Goal: Task Accomplishment & Management: Manage account settings

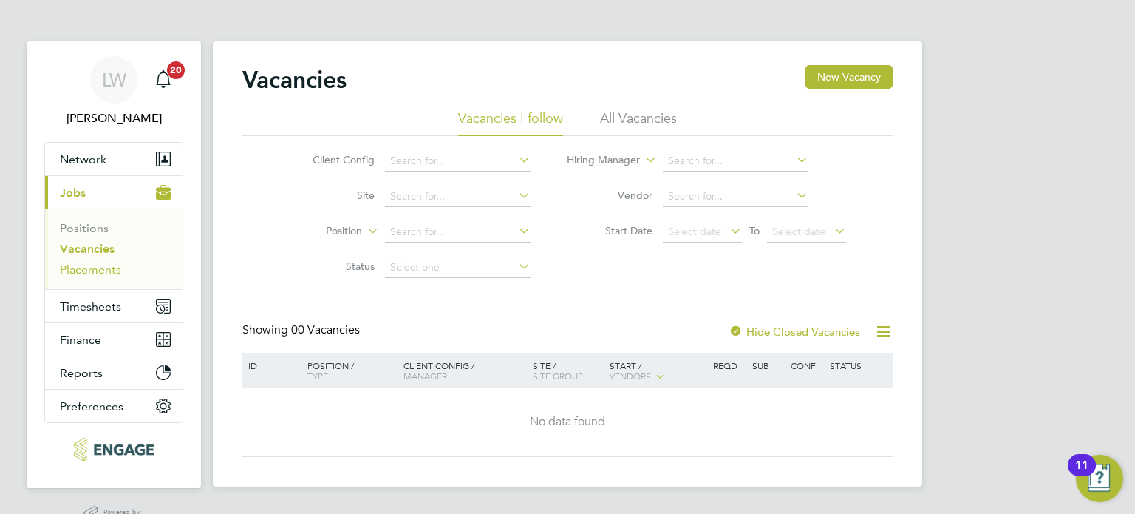
click at [103, 270] on link "Placements" at bounding box center [90, 269] width 61 height 14
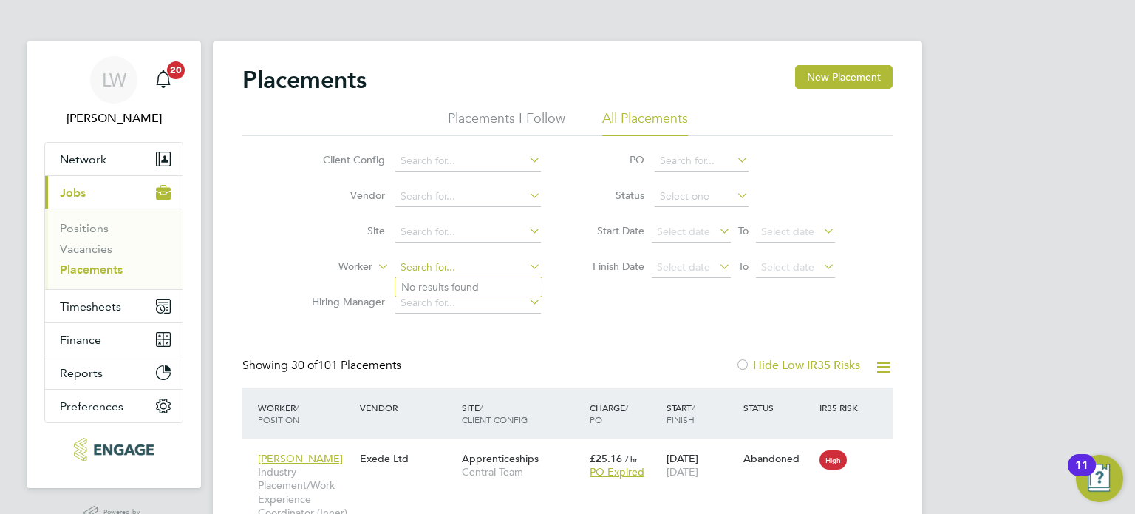
click at [490, 271] on input at bounding box center [468, 267] width 146 height 21
click at [419, 259] on input at bounding box center [468, 267] width 146 height 21
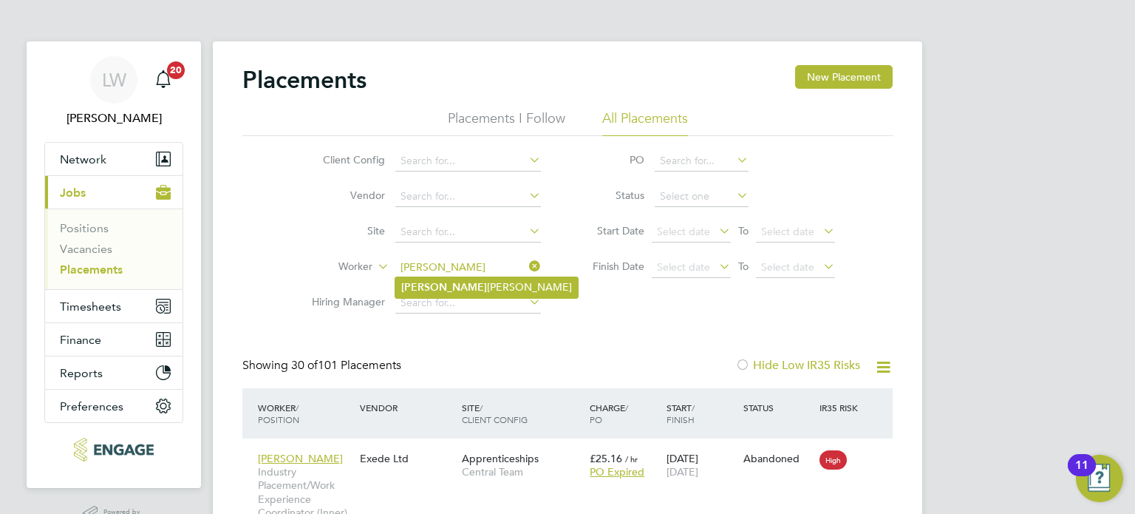
click at [427, 282] on b "Lawrence" at bounding box center [444, 287] width 86 height 13
type input "[PERSON_NAME]"
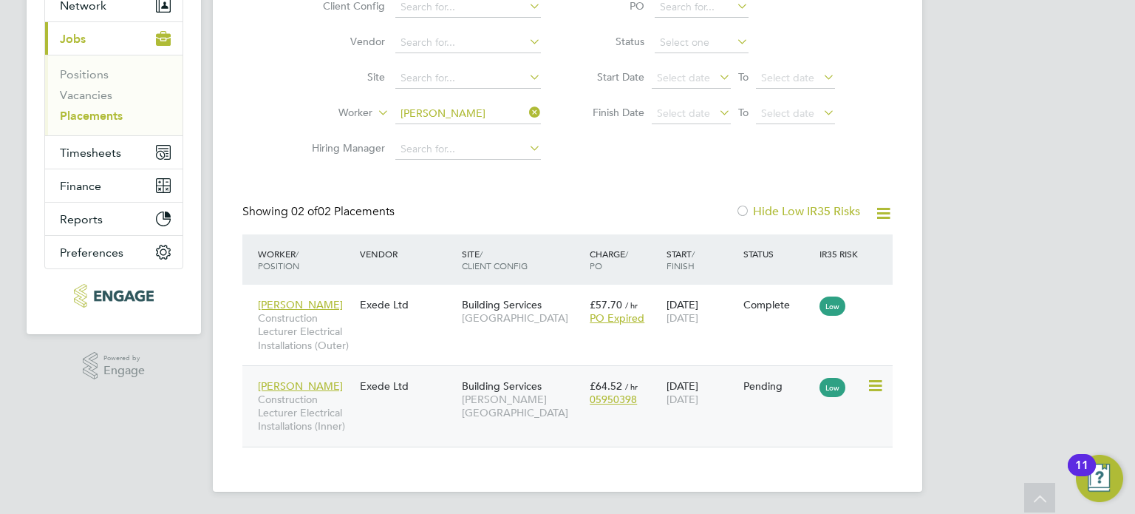
click at [458, 410] on div "Building Services Hackney Campus" at bounding box center [522, 399] width 128 height 55
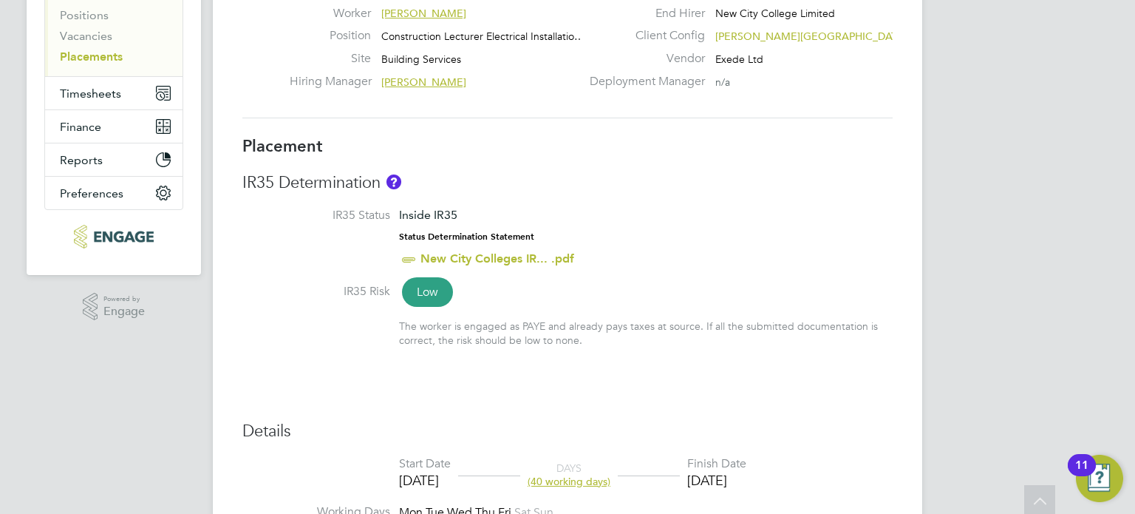
scroll to position [222, 0]
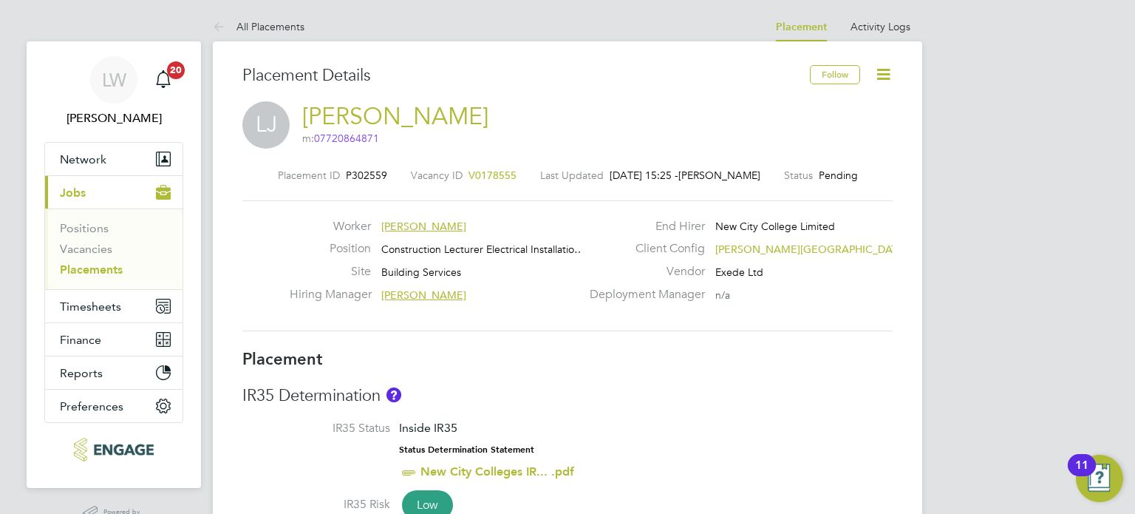
click at [882, 77] on icon at bounding box center [883, 74] width 18 height 18
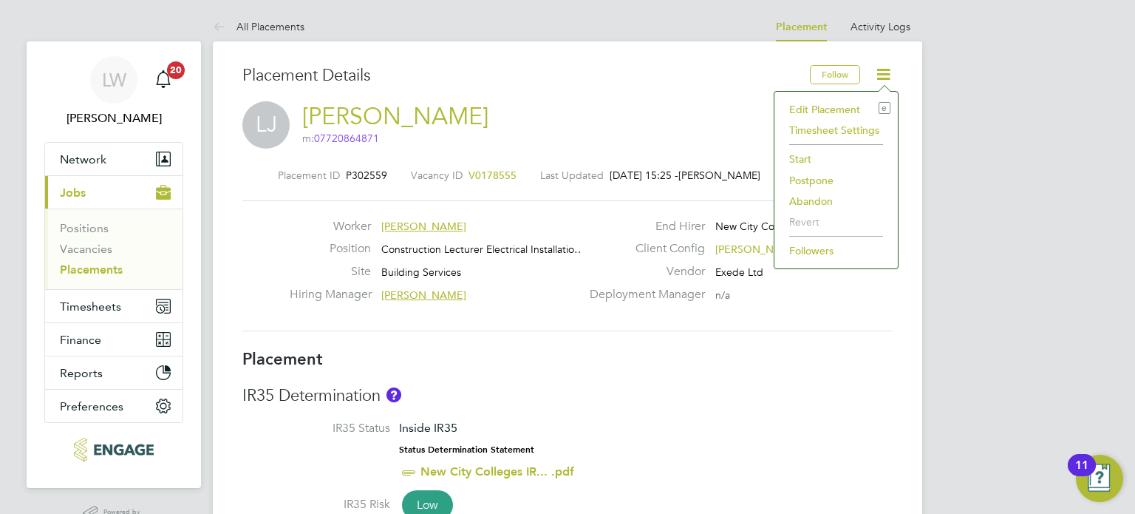
click at [837, 110] on li "Edit Placement e" at bounding box center [836, 109] width 109 height 21
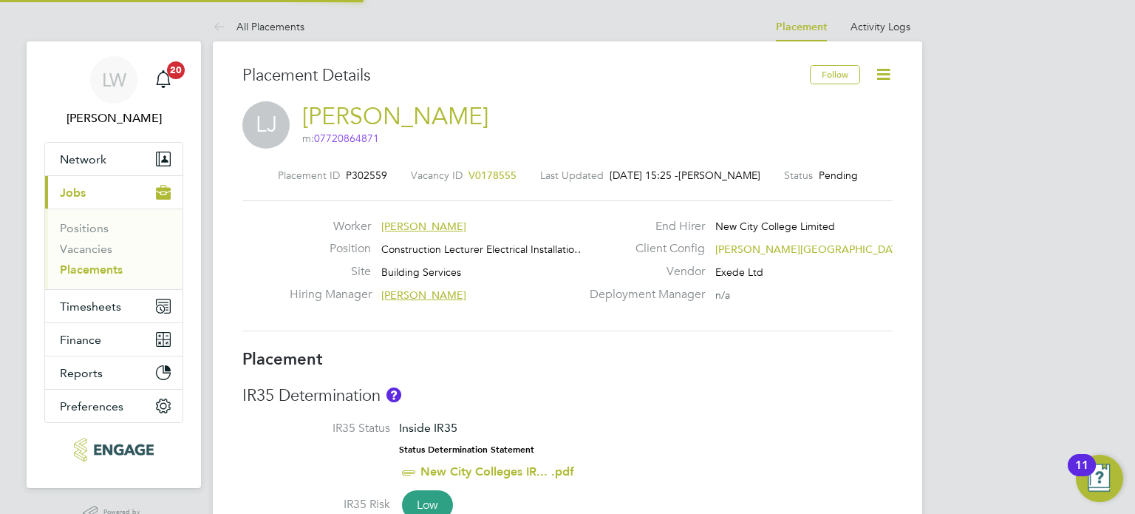
type input "Nathan Morris"
type input "[DATE]"
type input "09:00"
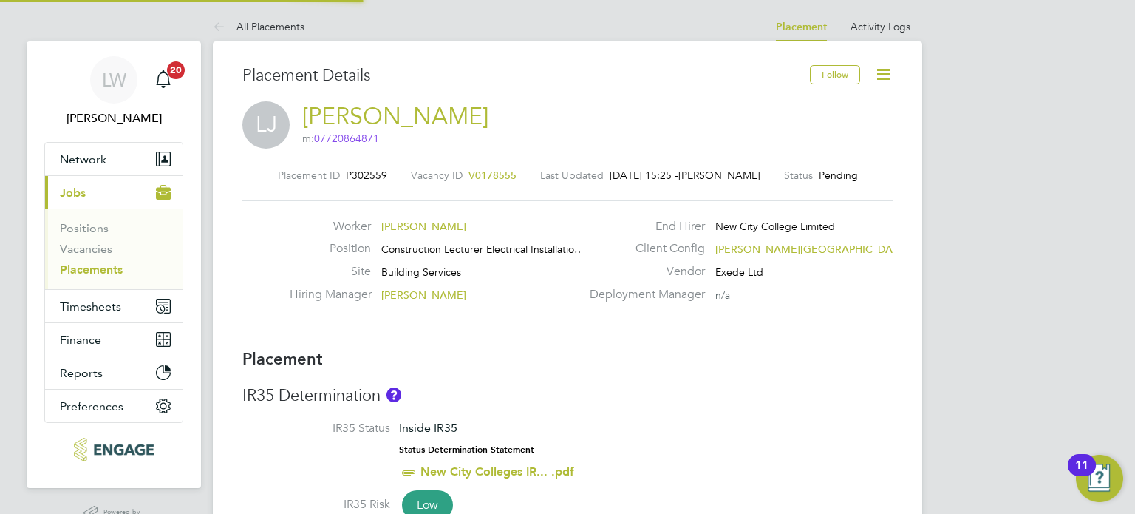
type input "17:00"
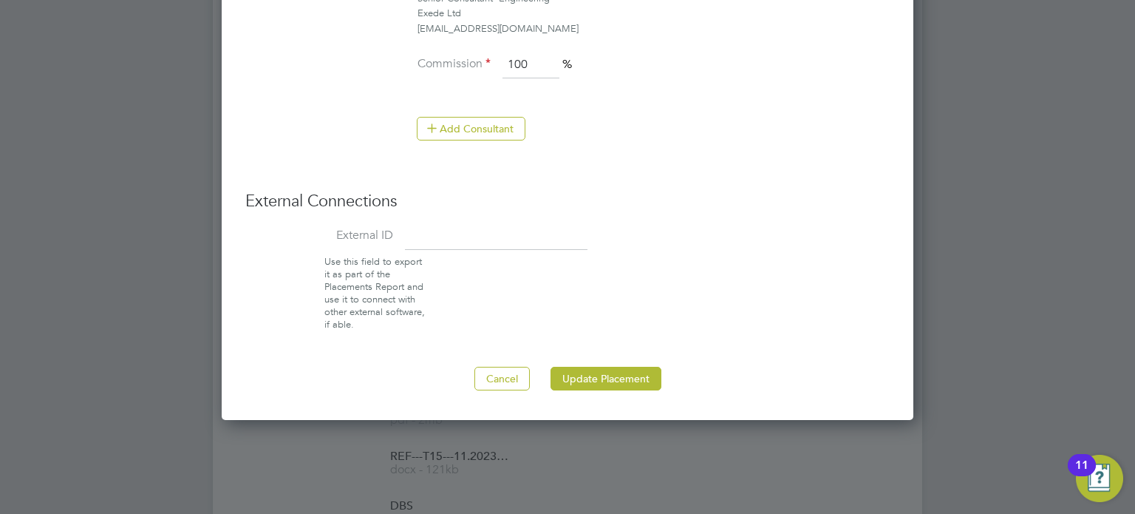
click at [489, 224] on input at bounding box center [496, 237] width 183 height 27
type input "15815"
click at [639, 367] on button "Update Placement" at bounding box center [606, 379] width 111 height 24
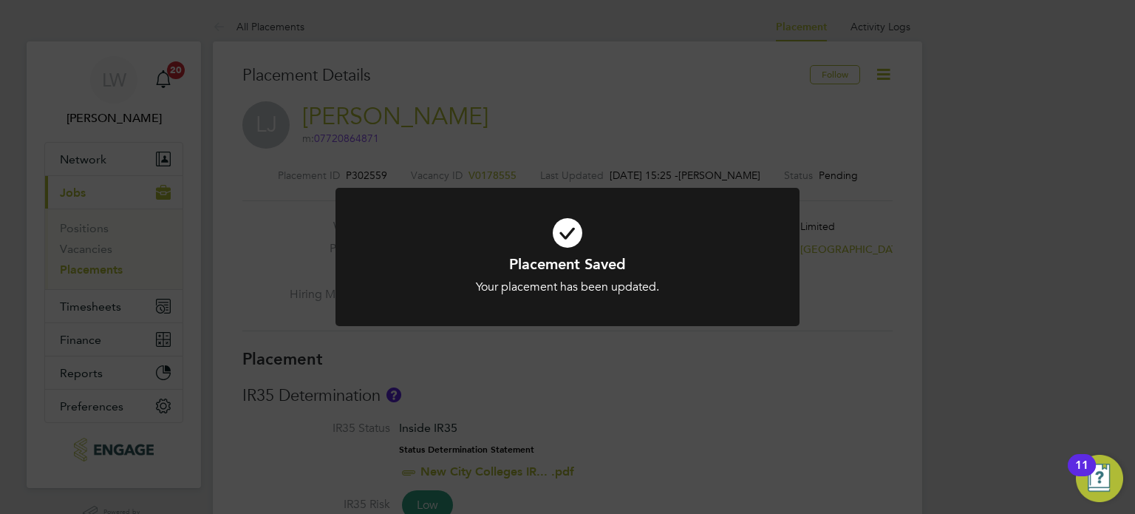
click at [605, 176] on div "Placement Saved Your placement has been updated. Cancel Okay" at bounding box center [567, 257] width 1135 height 514
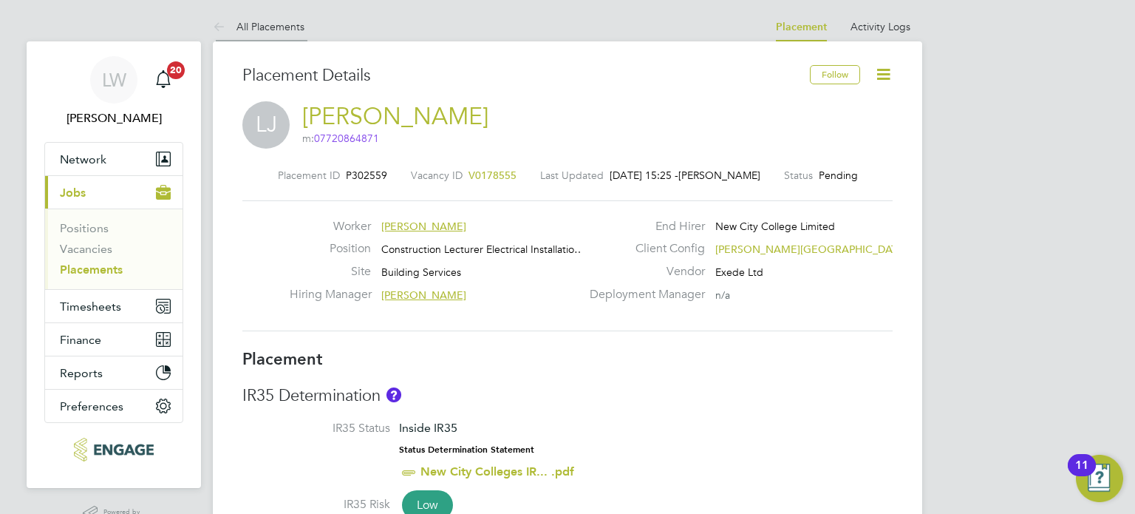
click at [228, 20] on icon at bounding box center [222, 27] width 18 height 18
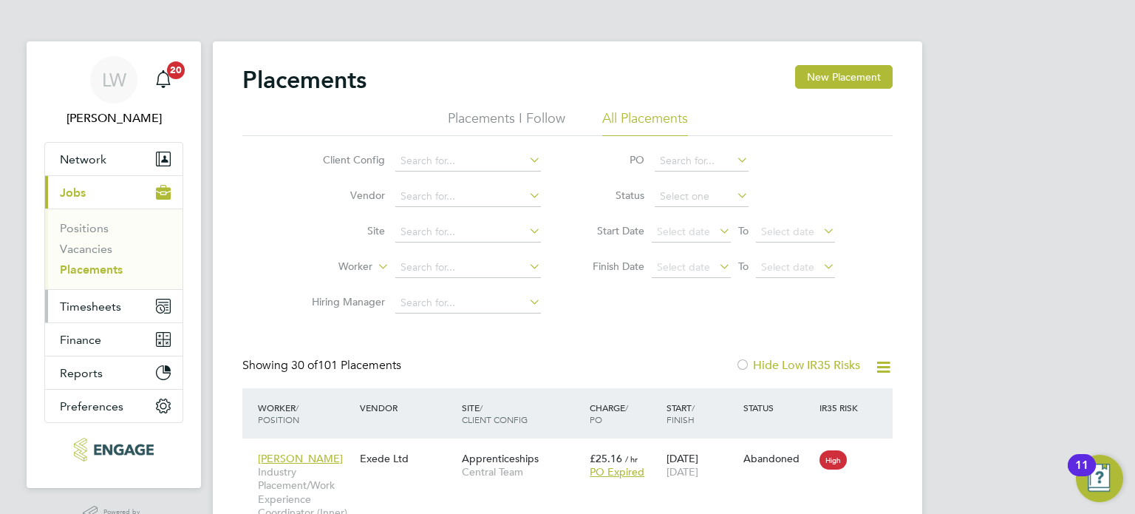
click at [77, 310] on span "Timesheets" at bounding box center [90, 306] width 61 height 14
click at [247, 251] on div "Client Config Vendor Site Worker Hiring Manager PO Status Start Date Select dat…" at bounding box center [567, 228] width 650 height 185
click at [459, 262] on input at bounding box center [468, 267] width 146 height 21
type input "[PERSON_NAME]"
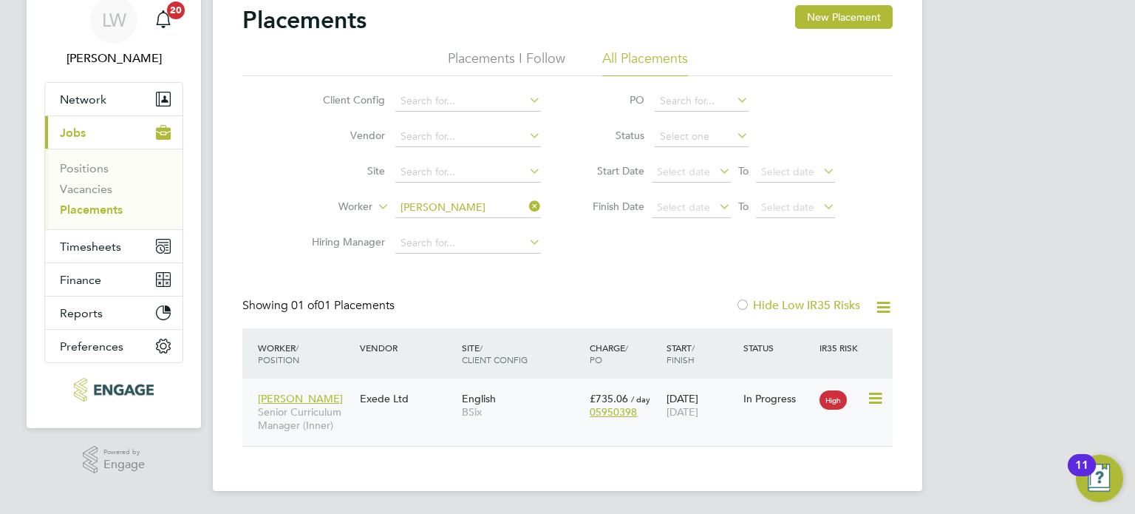
click at [374, 416] on div "Asiya Khanom Senior Curriculum Manager (Inner) Exede Ltd English BSix £735.06 /…" at bounding box center [567, 411] width 650 height 67
click at [473, 415] on span "BSix" at bounding box center [522, 411] width 120 height 13
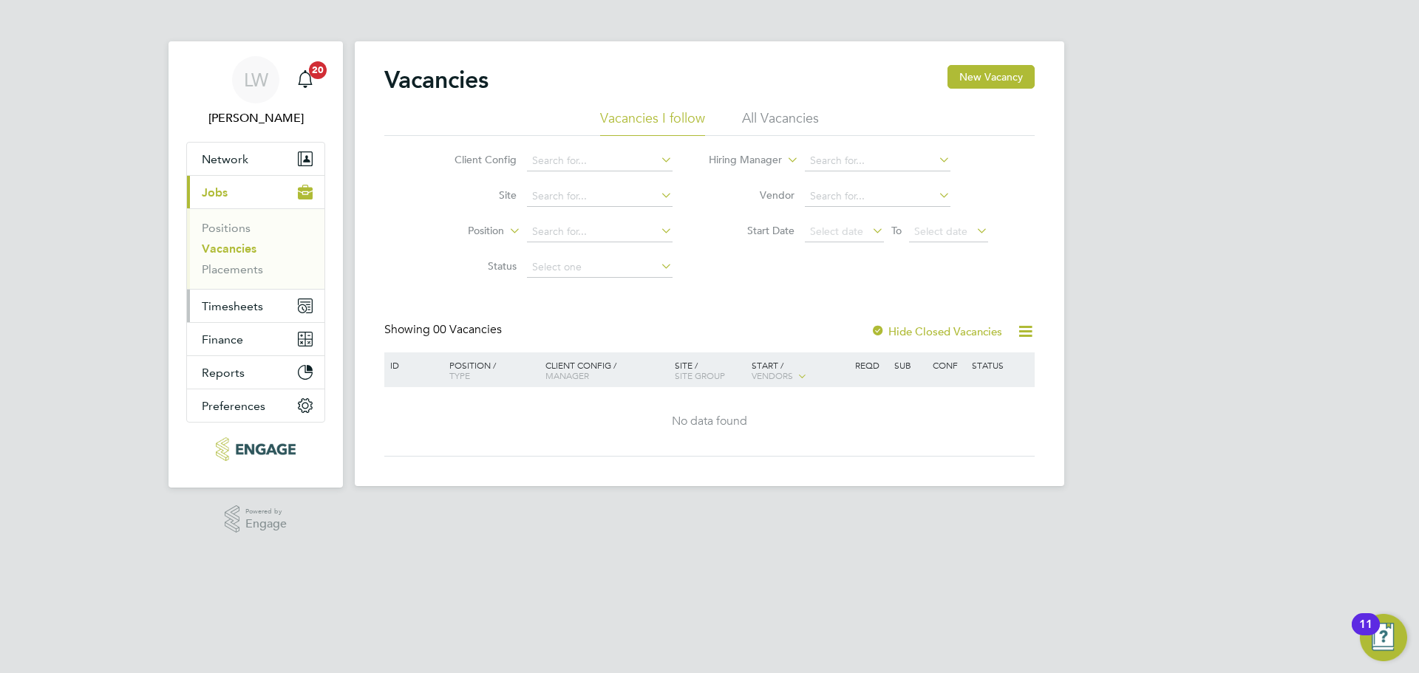
click at [242, 300] on span "Timesheets" at bounding box center [232, 306] width 61 height 14
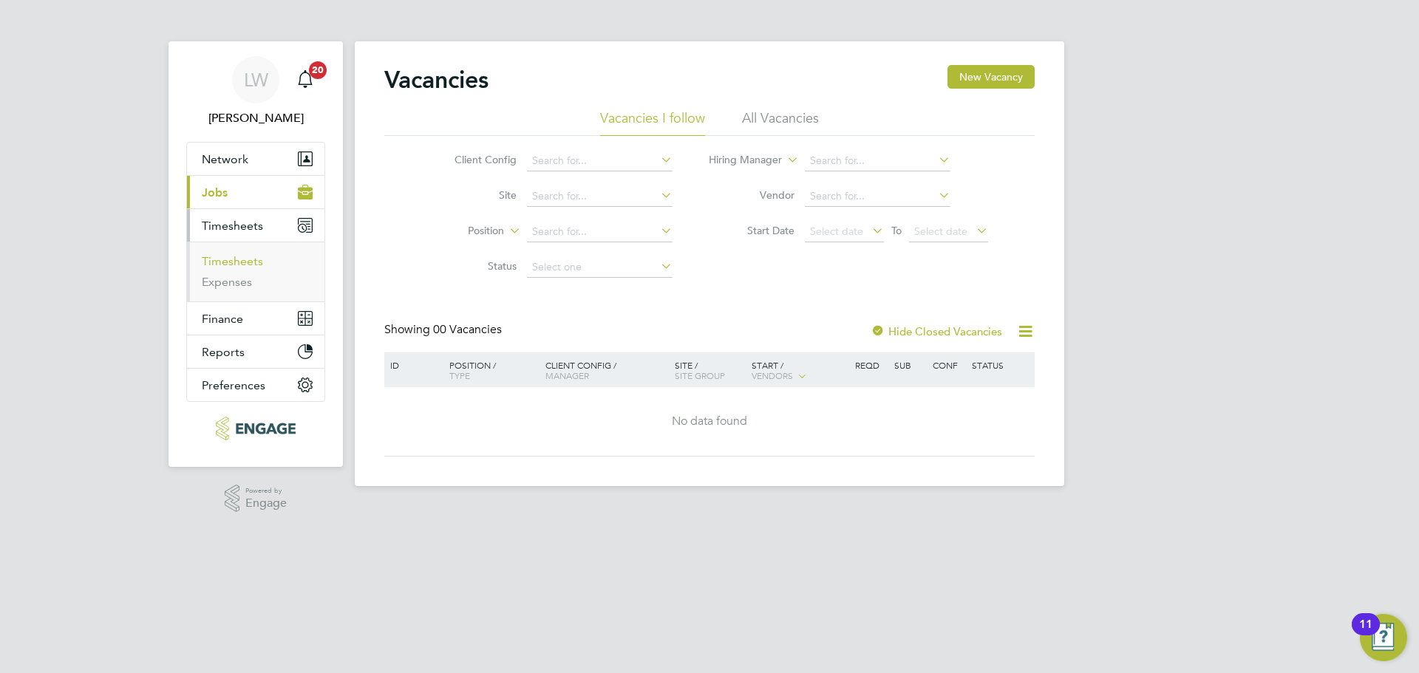
click at [247, 262] on link "Timesheets" at bounding box center [232, 261] width 61 height 14
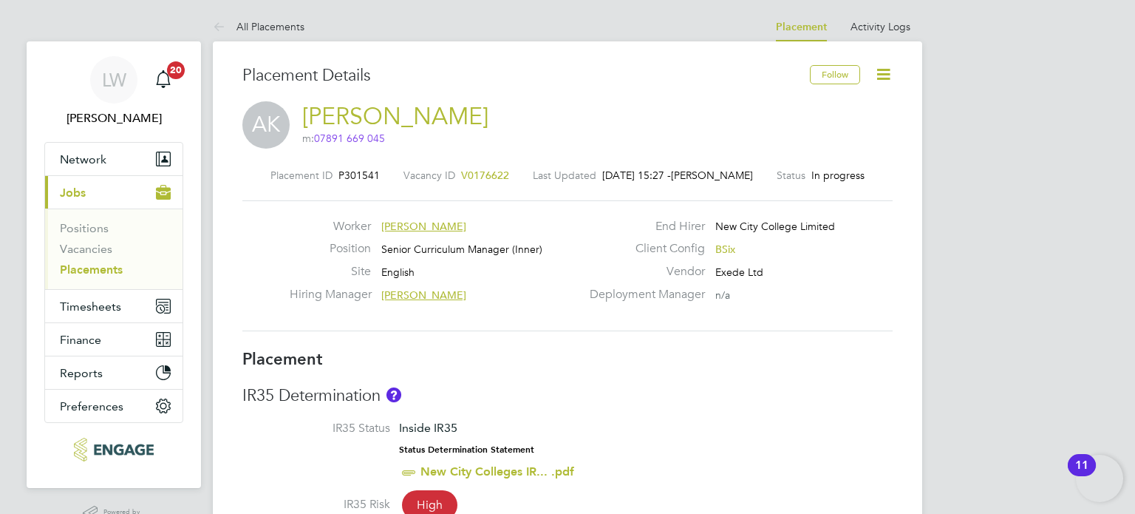
drag, startPoint x: 891, startPoint y: 74, endPoint x: 877, endPoint y: 85, distance: 17.9
click at [891, 74] on icon at bounding box center [883, 74] width 18 height 18
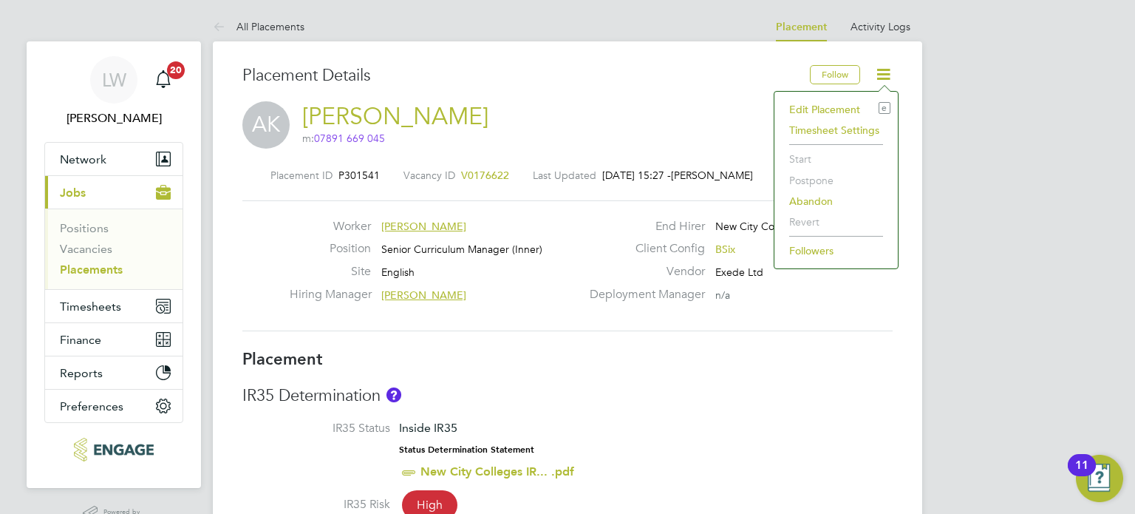
click at [812, 106] on li "Edit Placement e" at bounding box center [836, 109] width 109 height 21
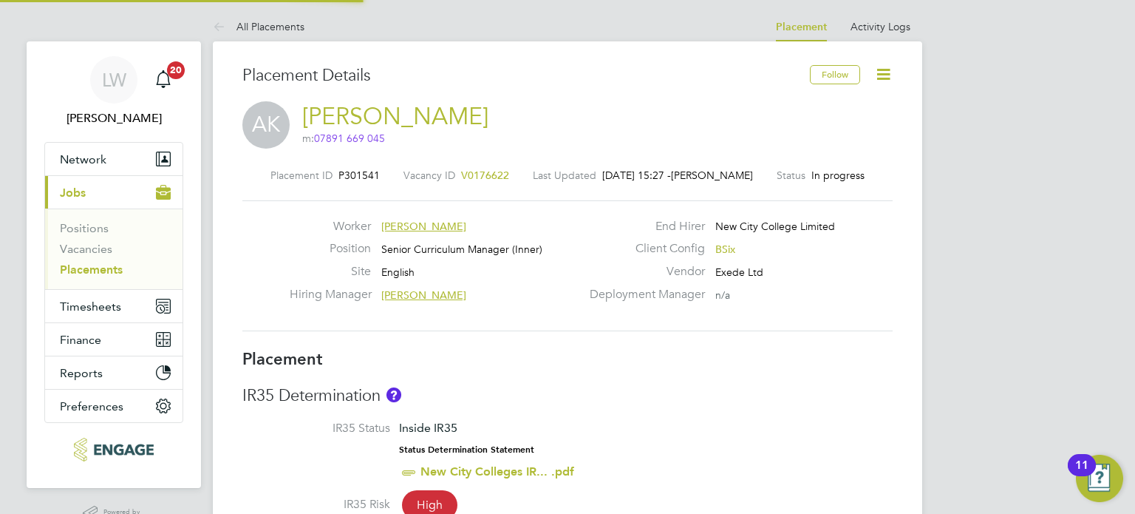
type input "[PERSON_NAME]"
type input "[DATE]"
type input "09:00"
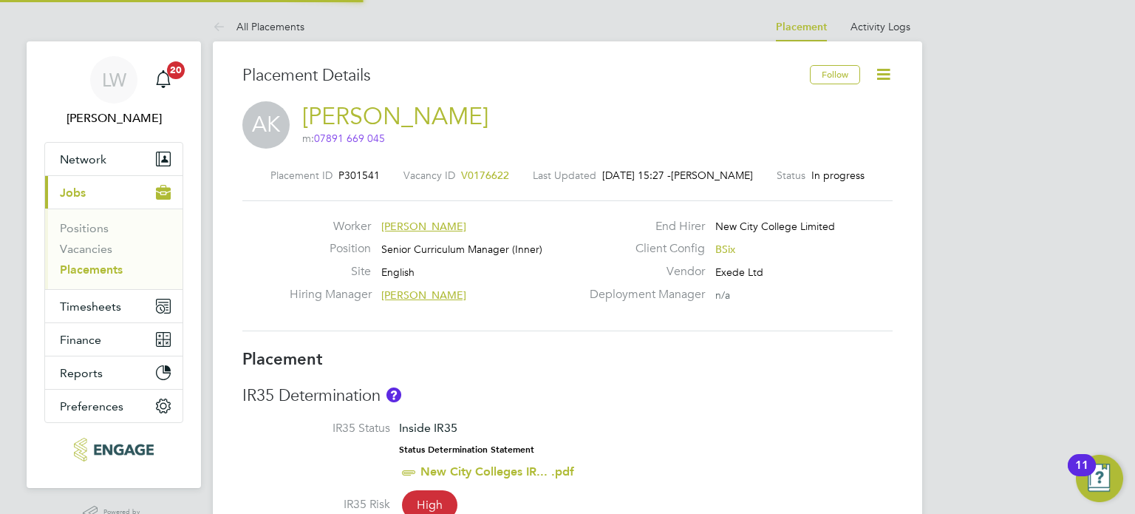
type input "17:00"
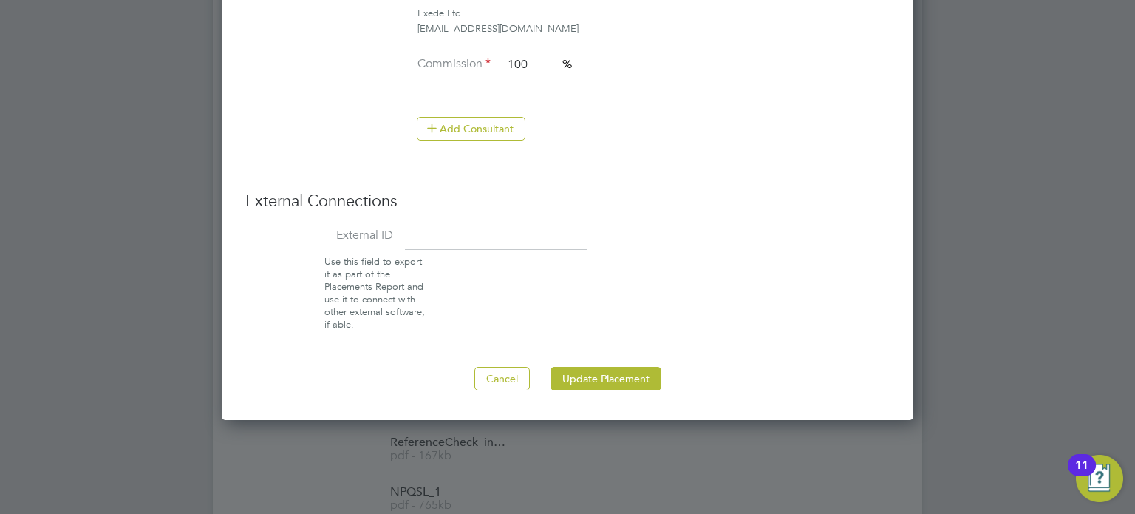
click at [556, 236] on input at bounding box center [496, 237] width 183 height 27
click at [404, 224] on li "External ID" at bounding box center [567, 240] width 644 height 33
click at [523, 230] on input at bounding box center [496, 237] width 183 height 27
type input "14887"
click at [579, 369] on button "Update Placement" at bounding box center [606, 379] width 111 height 24
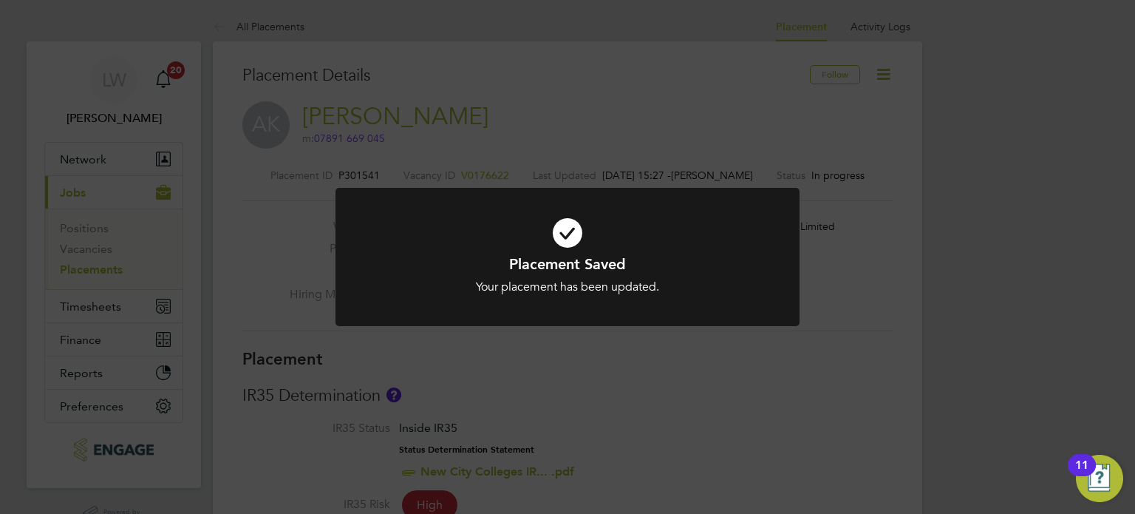
drag, startPoint x: 506, startPoint y: 85, endPoint x: 514, endPoint y: 85, distance: 8.1
click at [507, 85] on div "Placement Saved Your placement has been updated. Cancel Okay" at bounding box center [567, 257] width 1135 height 514
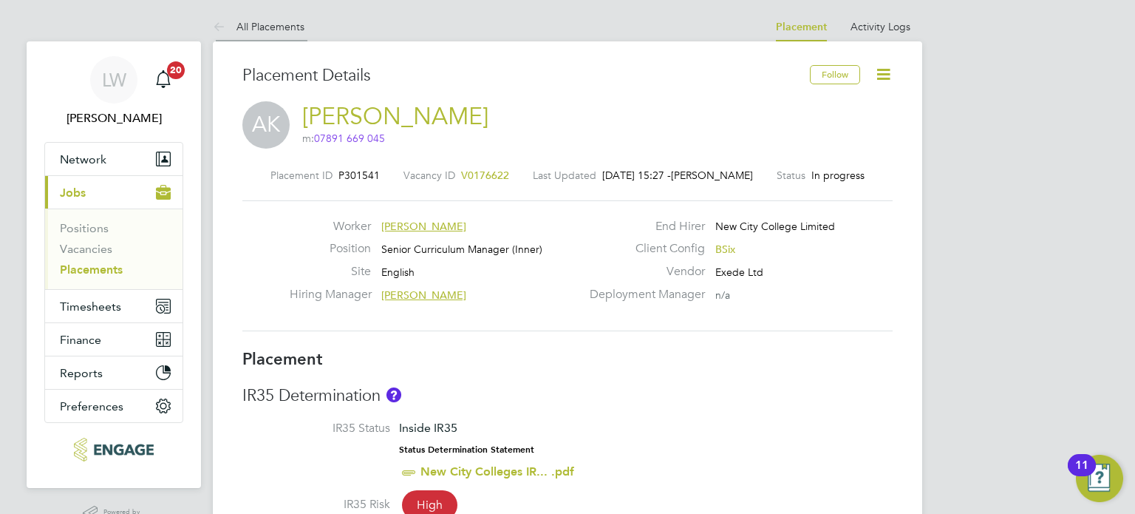
click at [277, 14] on li "All Placements" at bounding box center [259, 27] width 92 height 30
